Goal: Navigation & Orientation: Find specific page/section

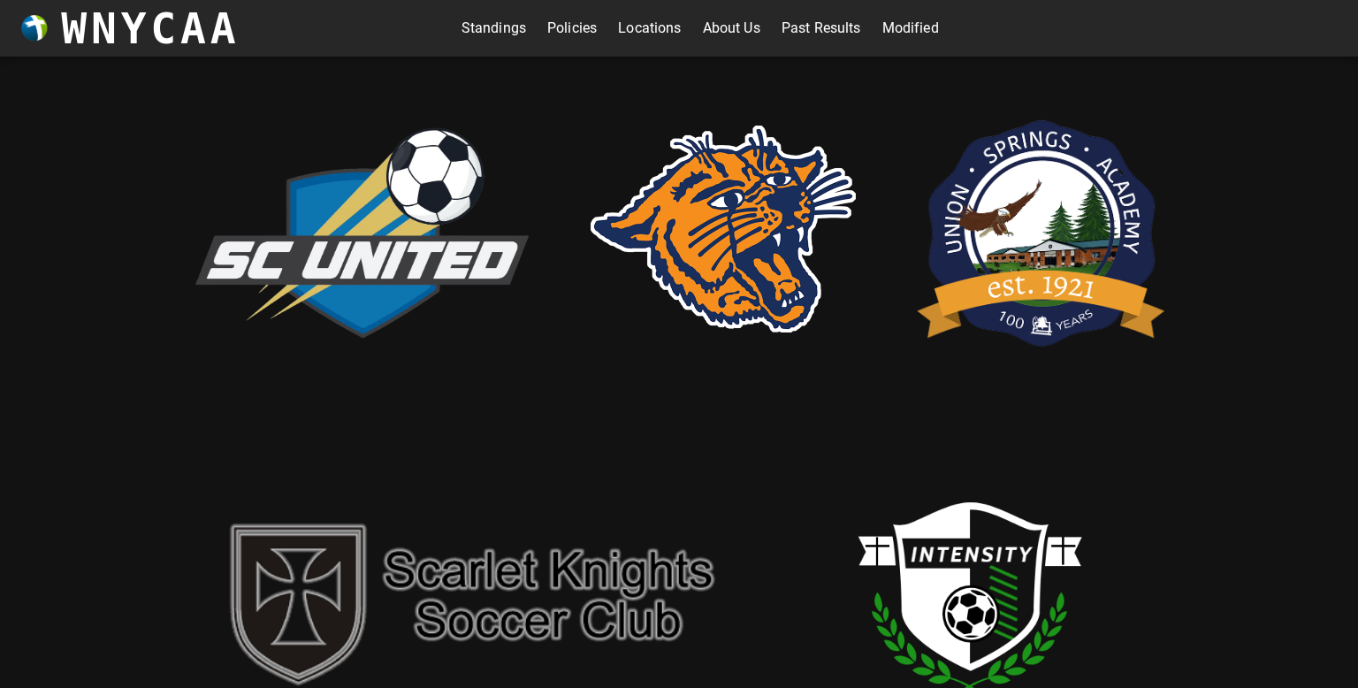
click at [925, 579] on img at bounding box center [971, 602] width 354 height 354
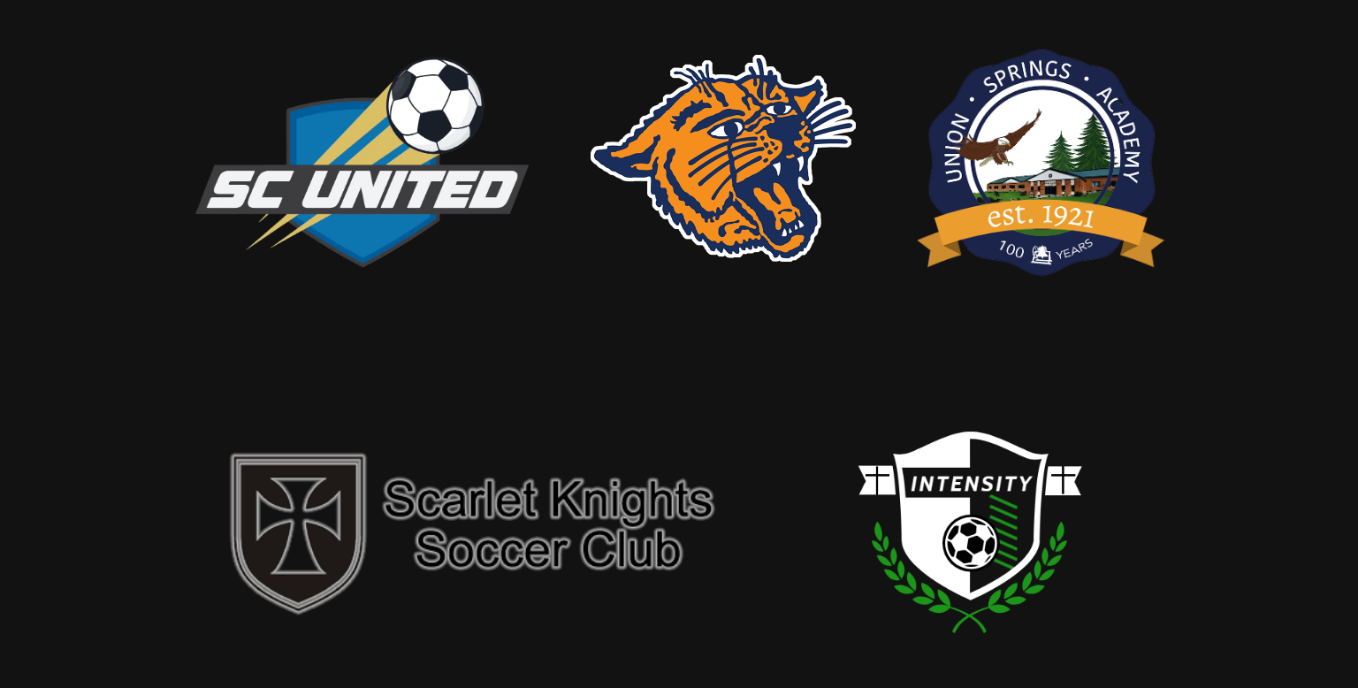
scroll to position [35, 0]
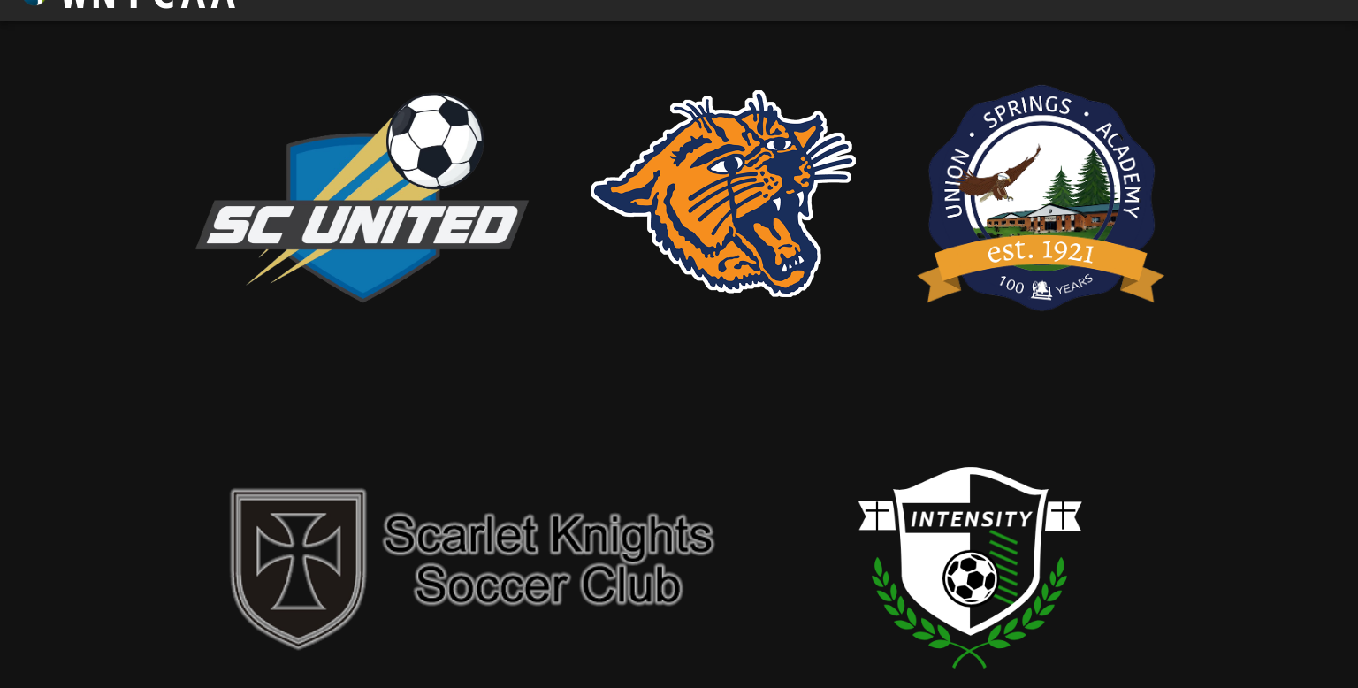
click at [685, 197] on img at bounding box center [723, 193] width 265 height 207
click at [357, 164] on img at bounding box center [361, 193] width 354 height 241
click at [369, 195] on img at bounding box center [361, 193] width 354 height 241
click at [369, 218] on img at bounding box center [361, 193] width 354 height 241
click at [388, 235] on img at bounding box center [361, 193] width 354 height 241
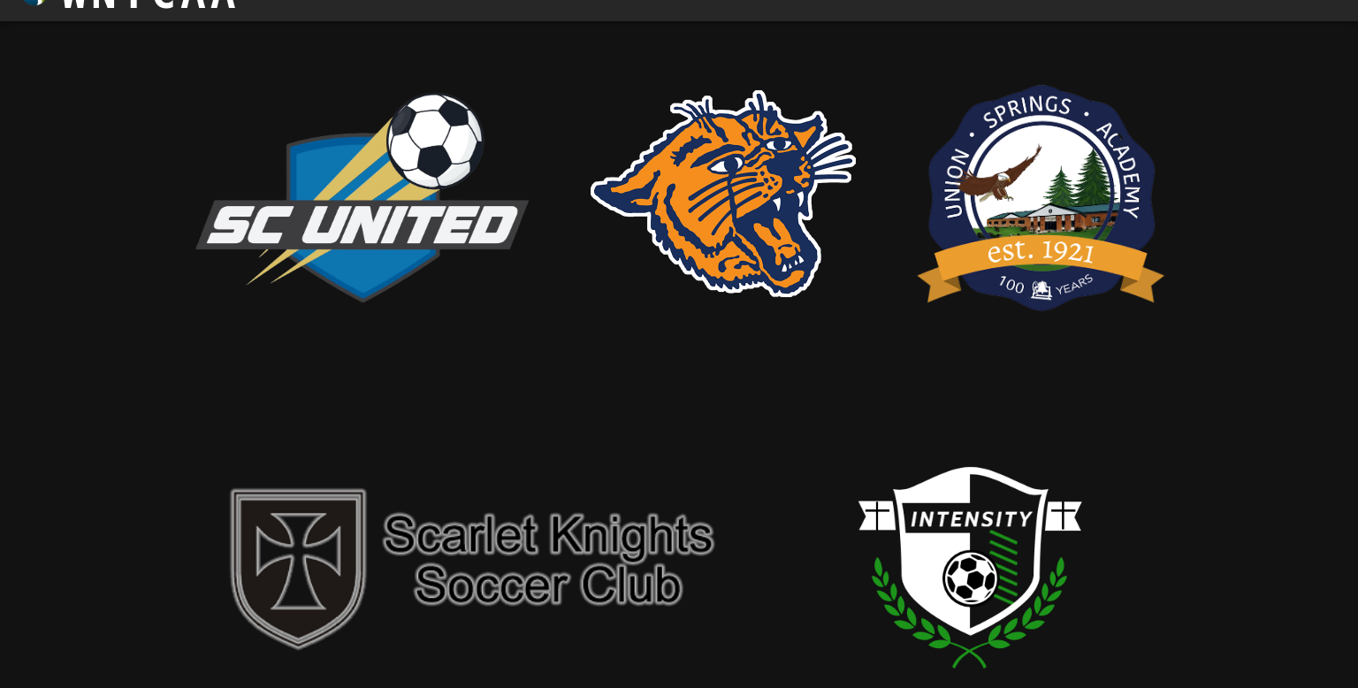
click at [388, 235] on img at bounding box center [361, 193] width 354 height 241
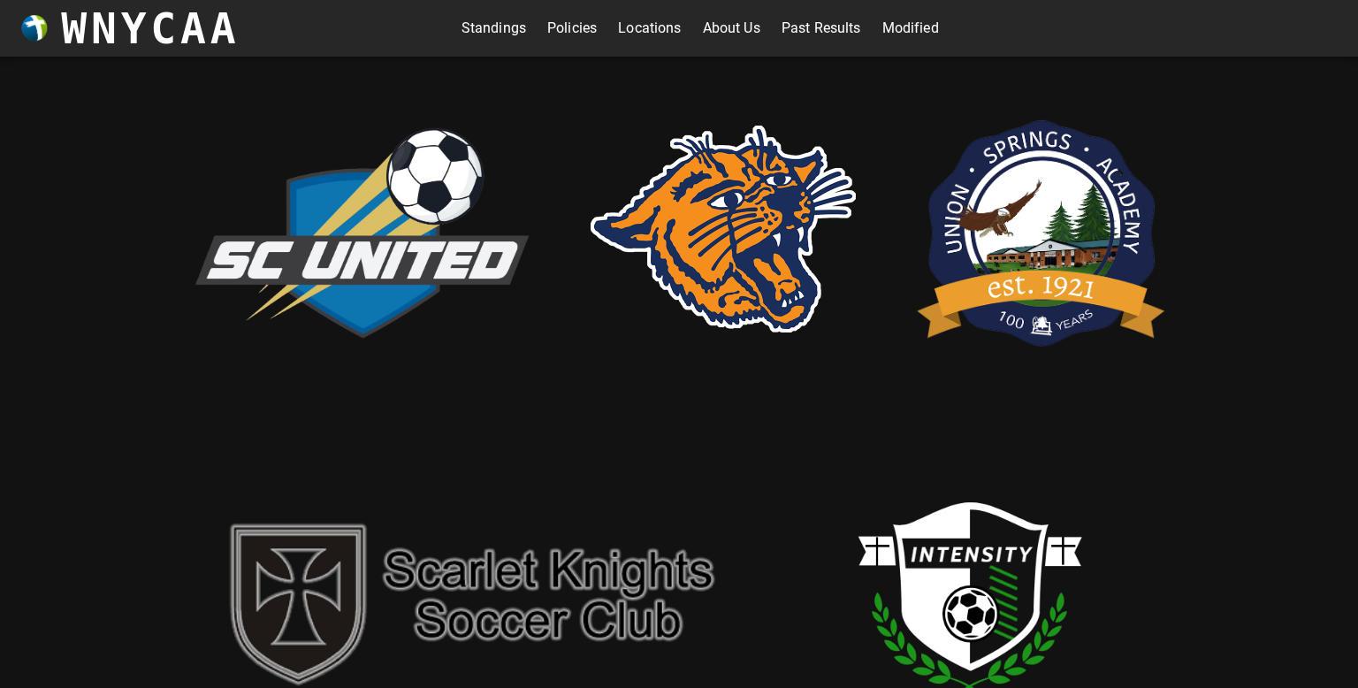
scroll to position [0, 0]
click at [513, 34] on link "Standings" at bounding box center [494, 28] width 65 height 28
